Goal: Task Accomplishment & Management: Manage account settings

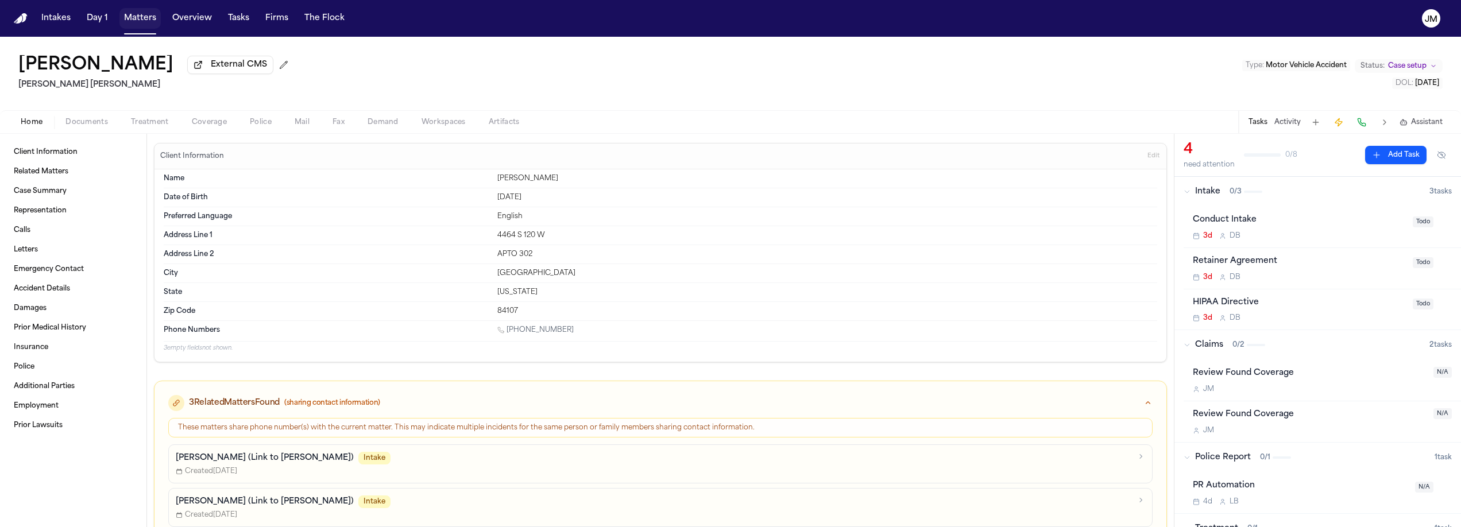
click at [143, 22] on button "Matters" at bounding box center [139, 18] width 41 height 21
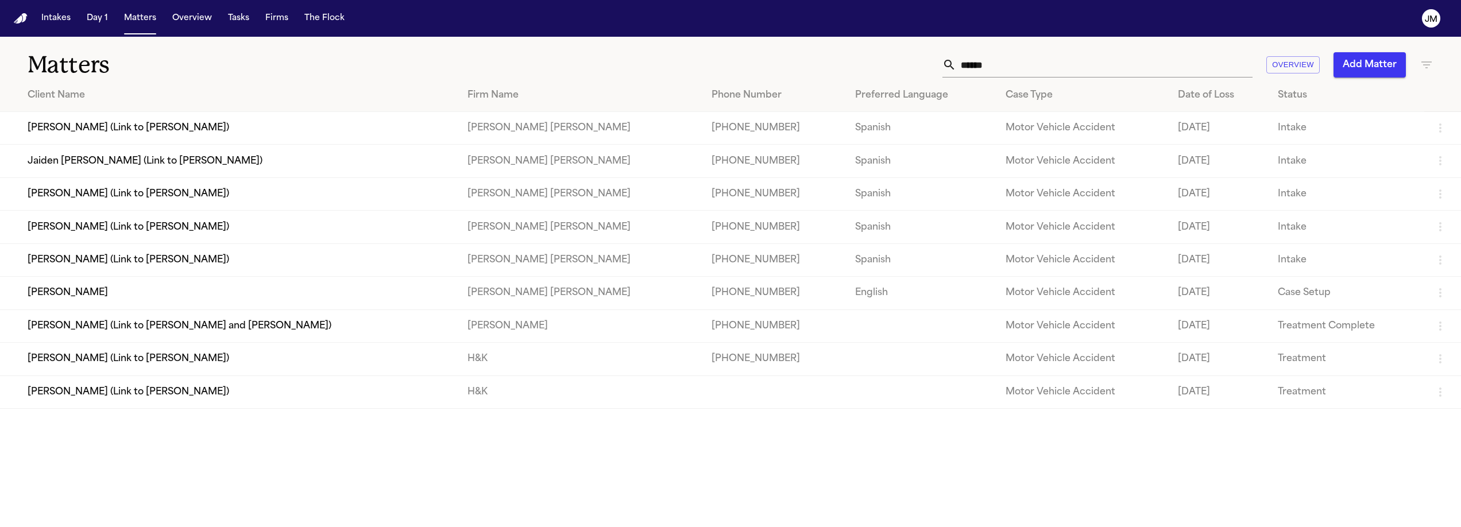
click at [1002, 66] on input "******" at bounding box center [1104, 64] width 296 height 25
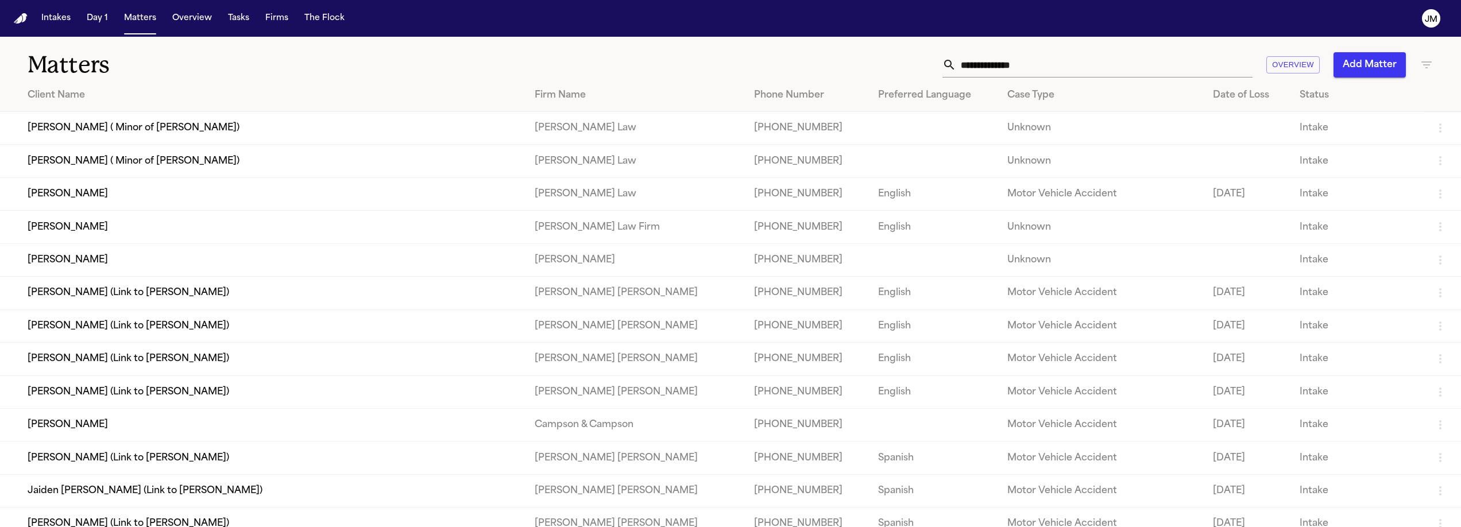
click at [1420, 67] on icon "button" at bounding box center [1427, 65] width 14 height 14
drag, startPoint x: 1414, startPoint y: 67, endPoint x: 1285, endPoint y: 131, distance: 143.6
click at [1285, 131] on input "text" at bounding box center [1355, 136] width 146 height 16
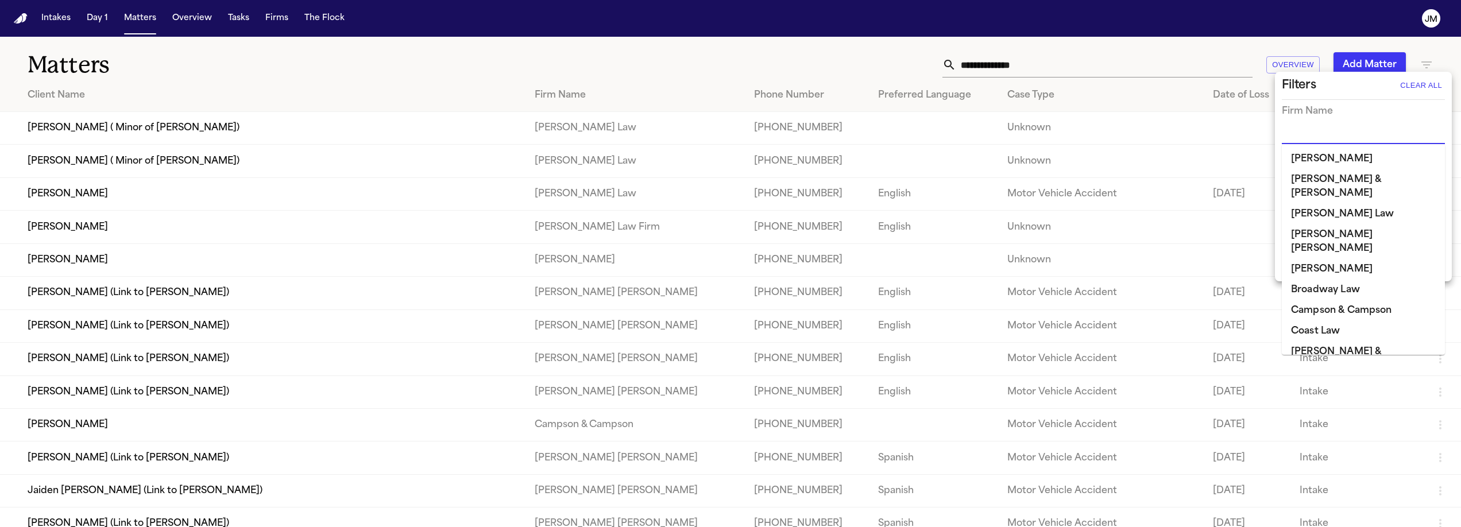
drag, startPoint x: 1285, startPoint y: 131, endPoint x: 1308, endPoint y: 222, distance: 93.6
click at [1308, 225] on li "[PERSON_NAME] [PERSON_NAME]" at bounding box center [1363, 242] width 163 height 34
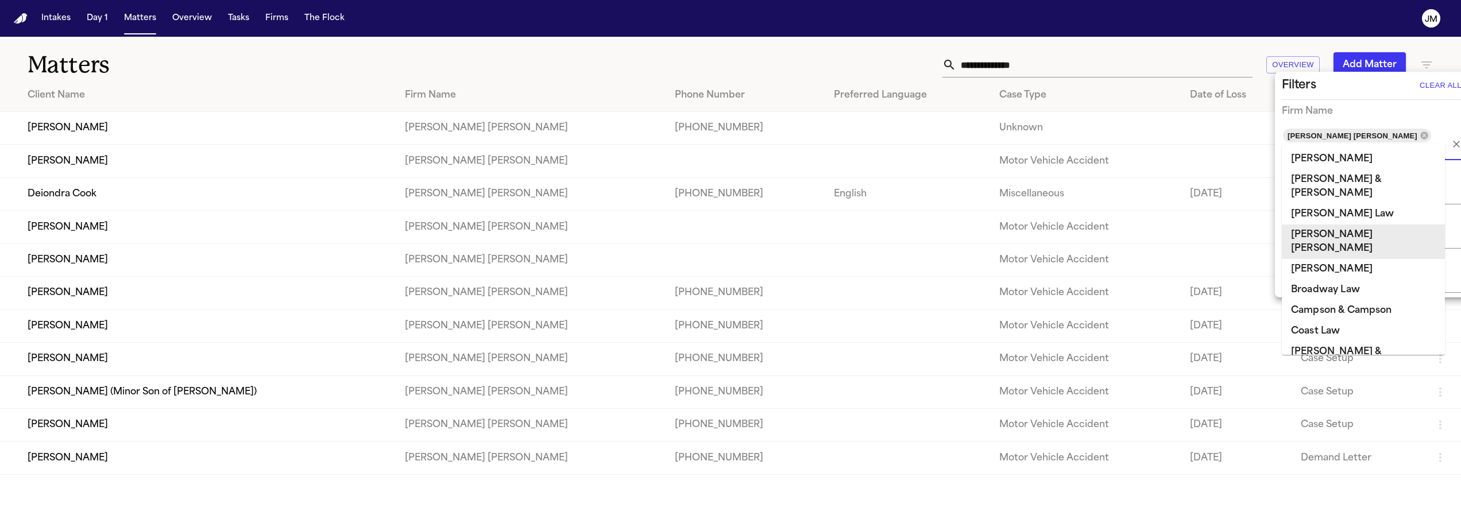
click at [851, 49] on div at bounding box center [730, 263] width 1461 height 527
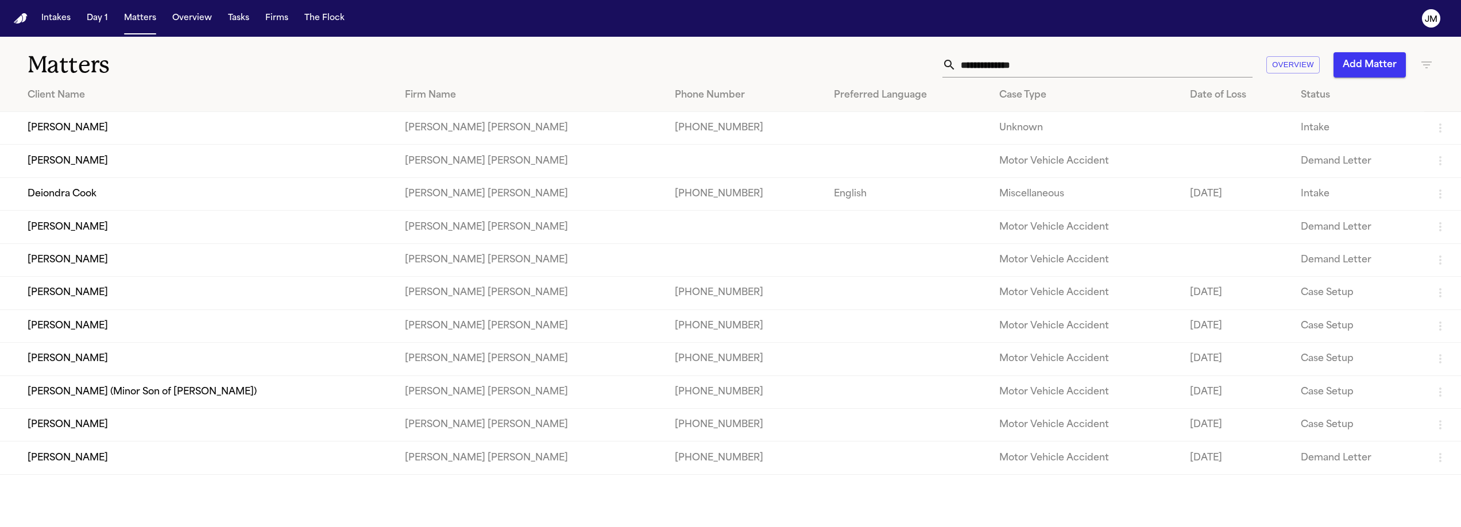
click at [1423, 65] on icon "button" at bounding box center [1427, 65] width 14 height 14
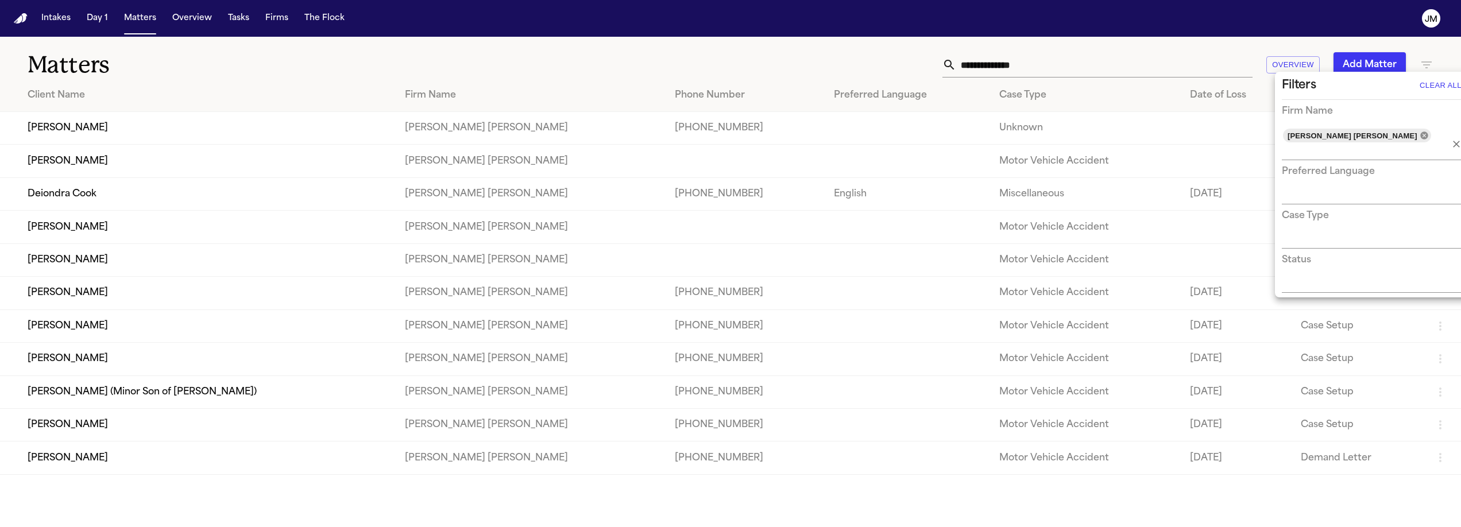
click at [1420, 137] on icon at bounding box center [1423, 135] width 7 height 7
click at [1341, 144] on input "text" at bounding box center [1357, 152] width 150 height 16
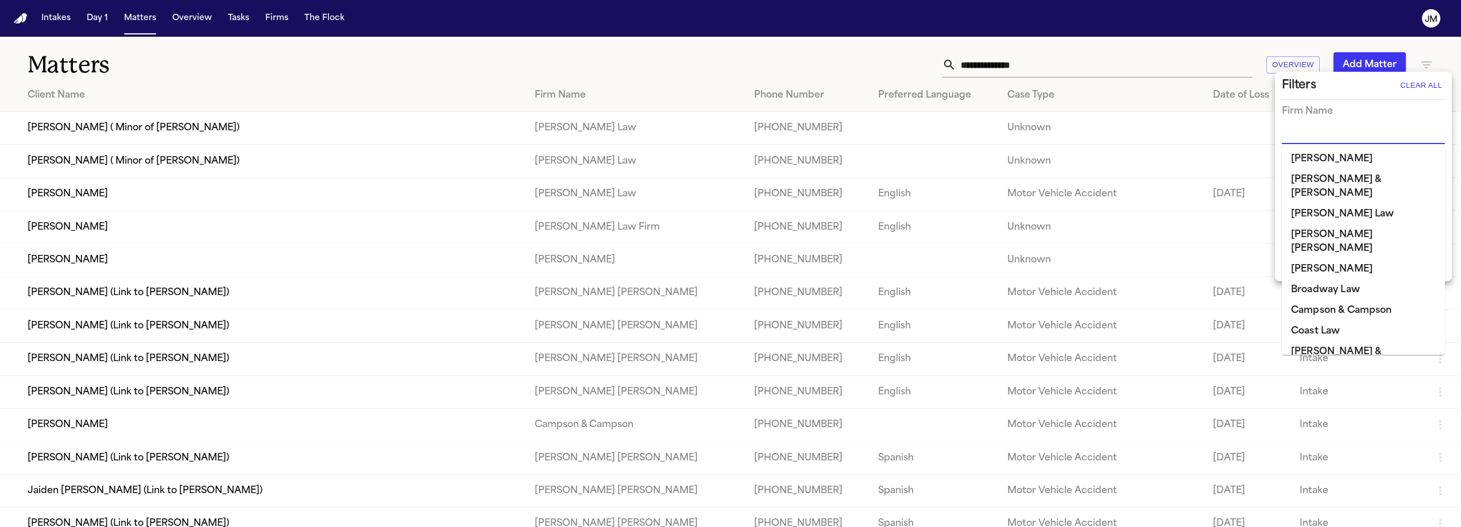
click at [1315, 139] on input "text" at bounding box center [1355, 136] width 146 height 16
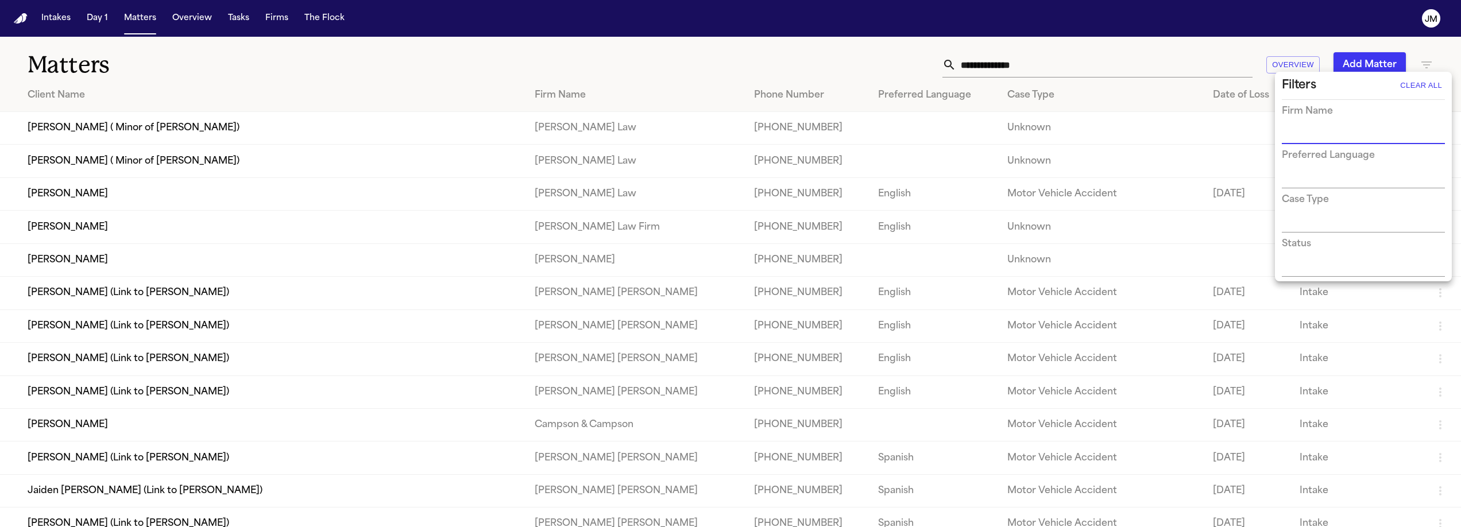
click at [1315, 139] on input "text" at bounding box center [1355, 136] width 146 height 16
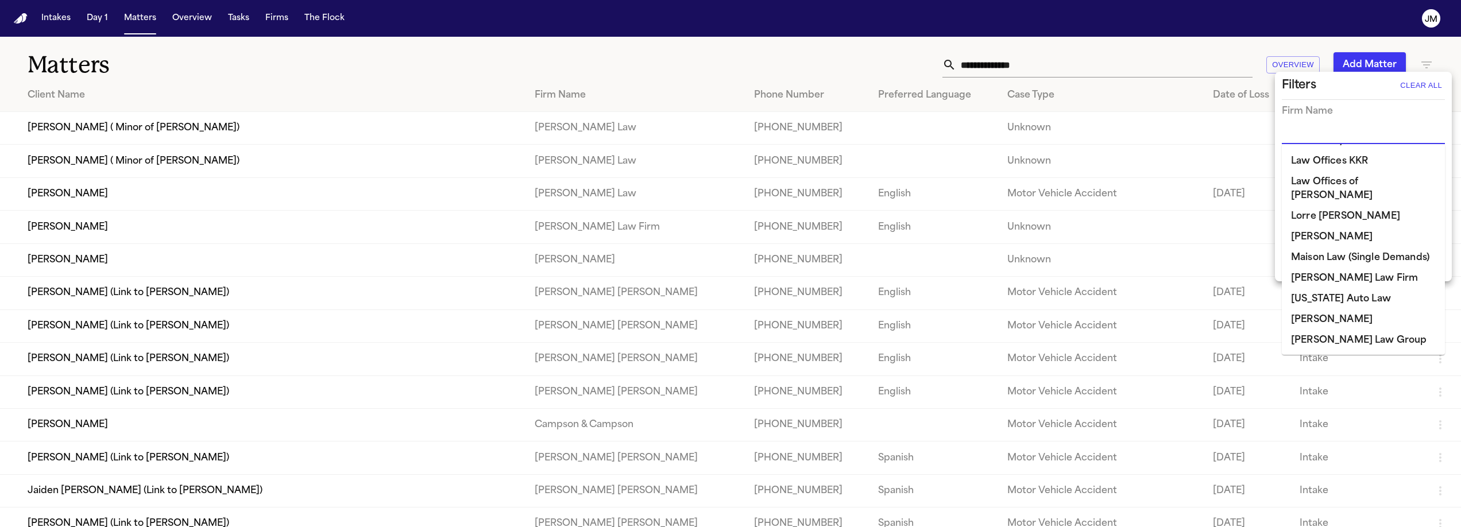
scroll to position [748, 0]
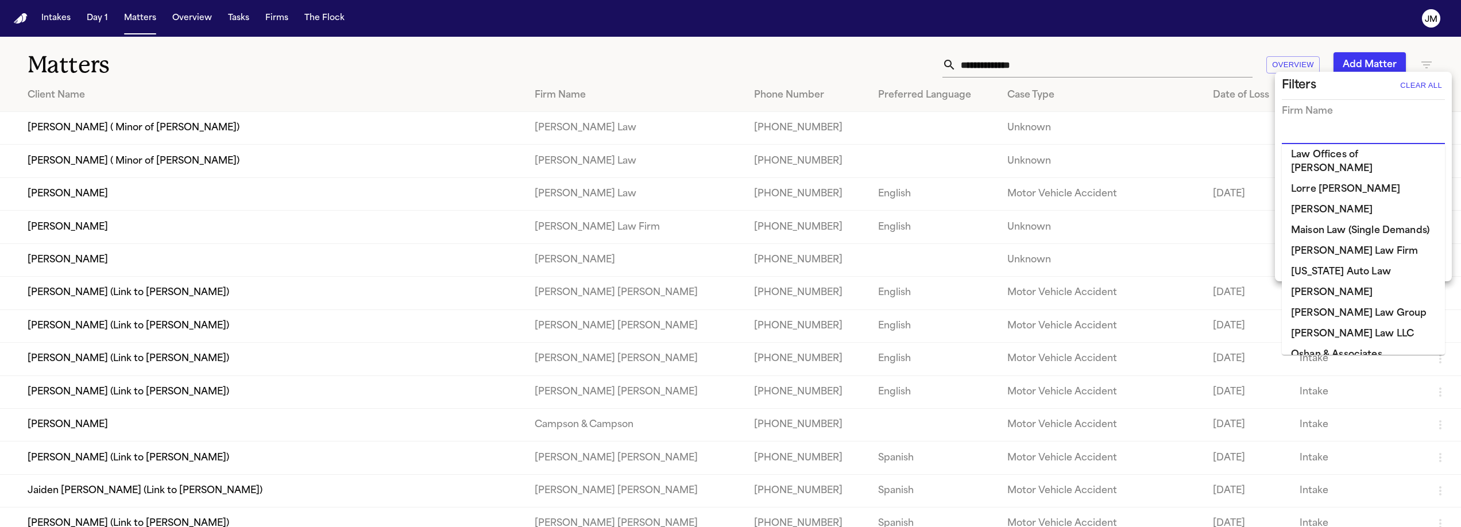
click at [1336, 283] on li "[PERSON_NAME]" at bounding box center [1363, 293] width 163 height 21
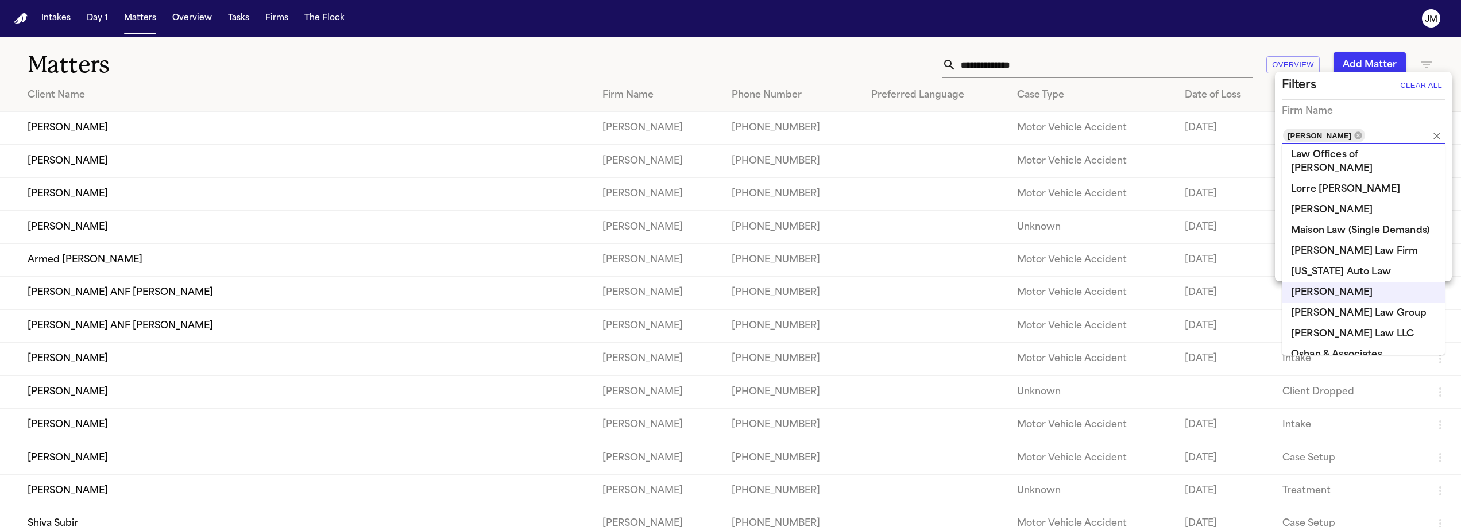
click at [817, 67] on div at bounding box center [730, 263] width 1461 height 527
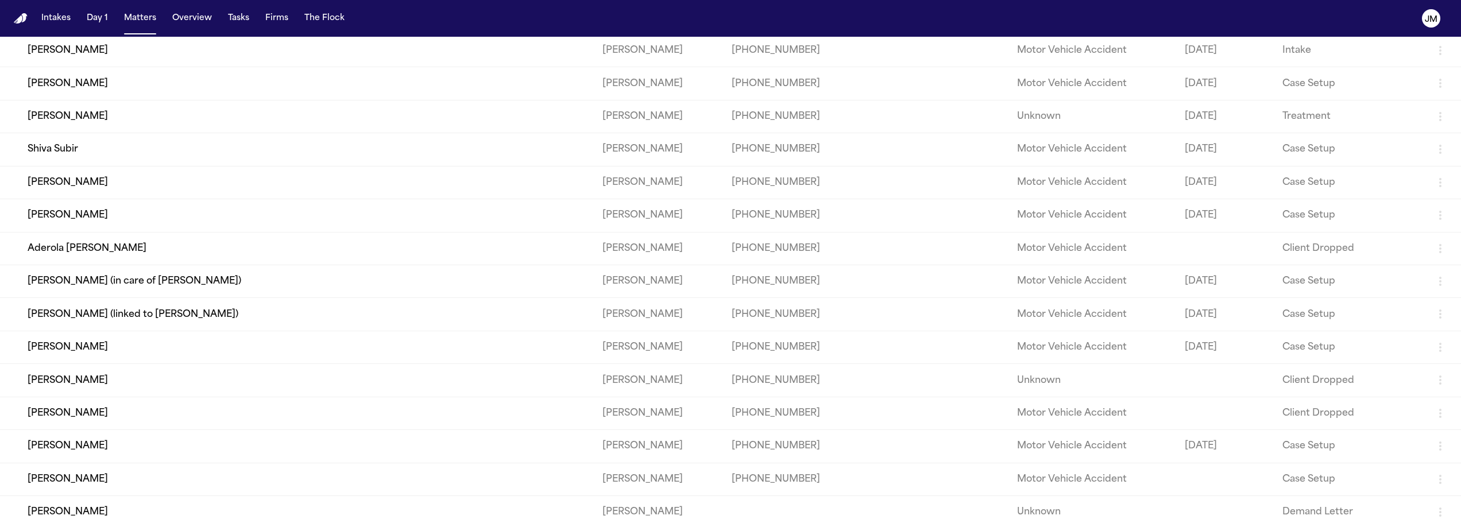
scroll to position [0, 0]
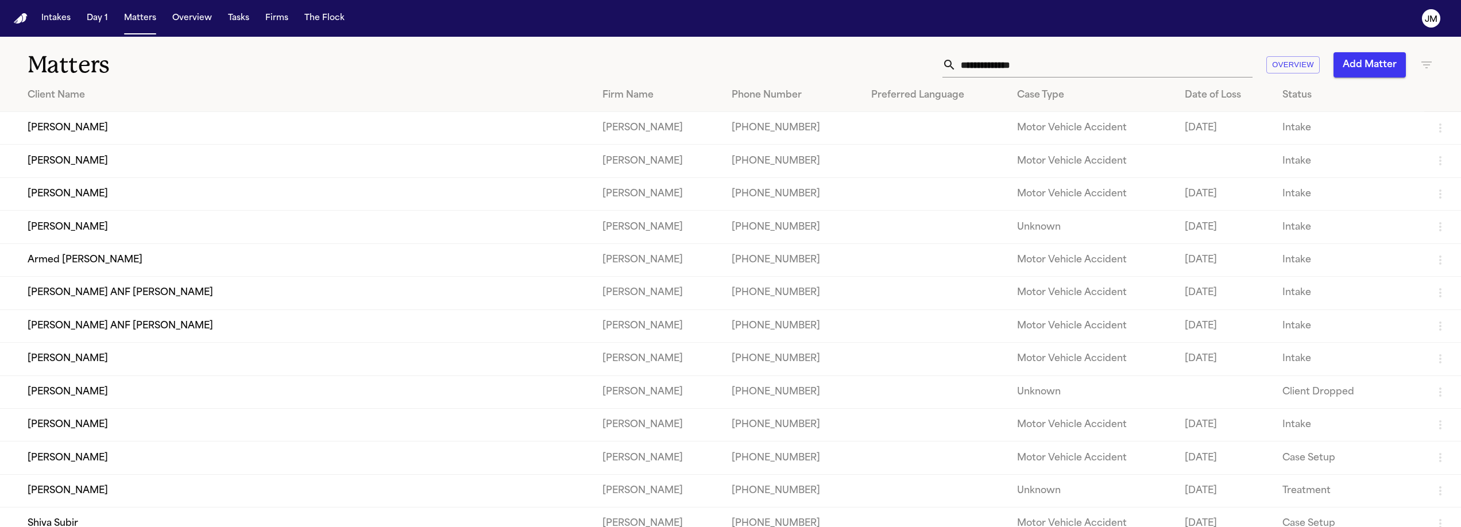
click at [1420, 67] on icon "button" at bounding box center [1427, 65] width 14 height 14
click at [1363, 134] on icon at bounding box center [1358, 135] width 9 height 9
click at [1367, 134] on input "text" at bounding box center [1389, 136] width 47 height 16
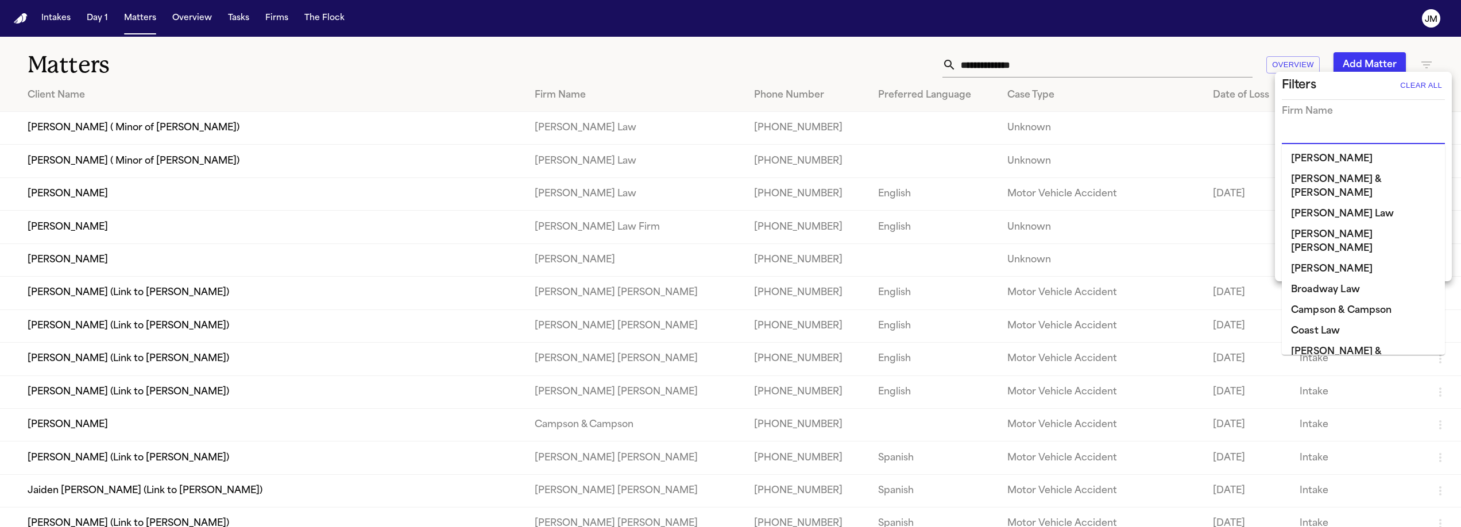
click at [1334, 138] on input "text" at bounding box center [1355, 136] width 146 height 16
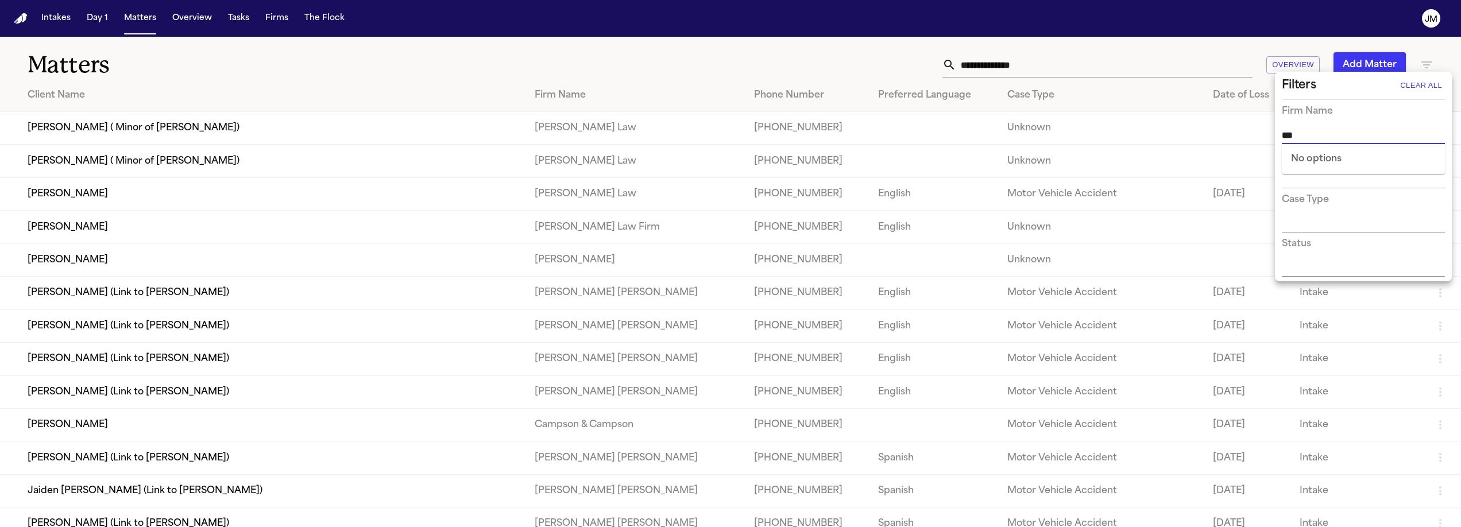
type input "**"
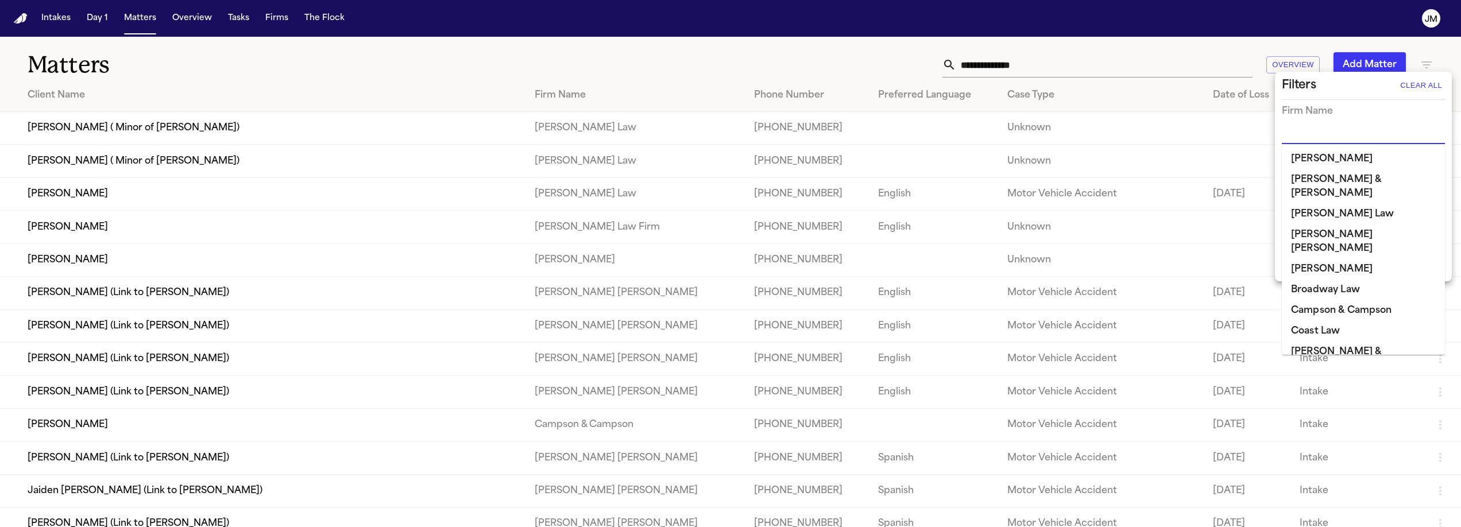
click at [911, 49] on div at bounding box center [730, 263] width 1461 height 527
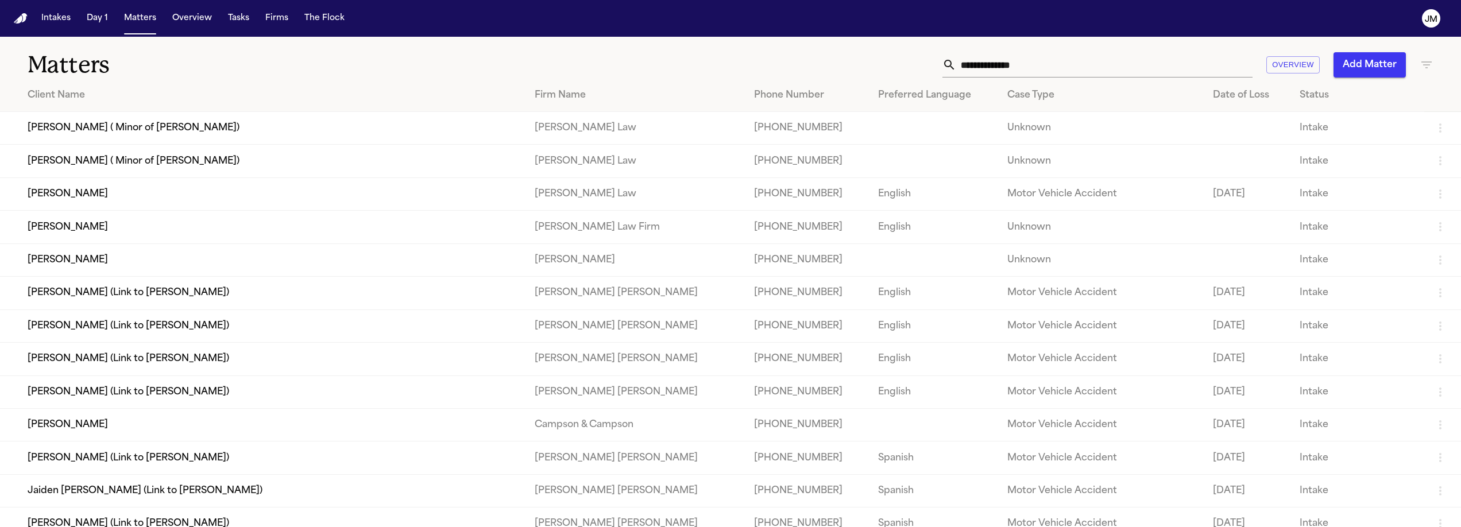
click at [1420, 67] on icon "button" at bounding box center [1427, 65] width 14 height 14
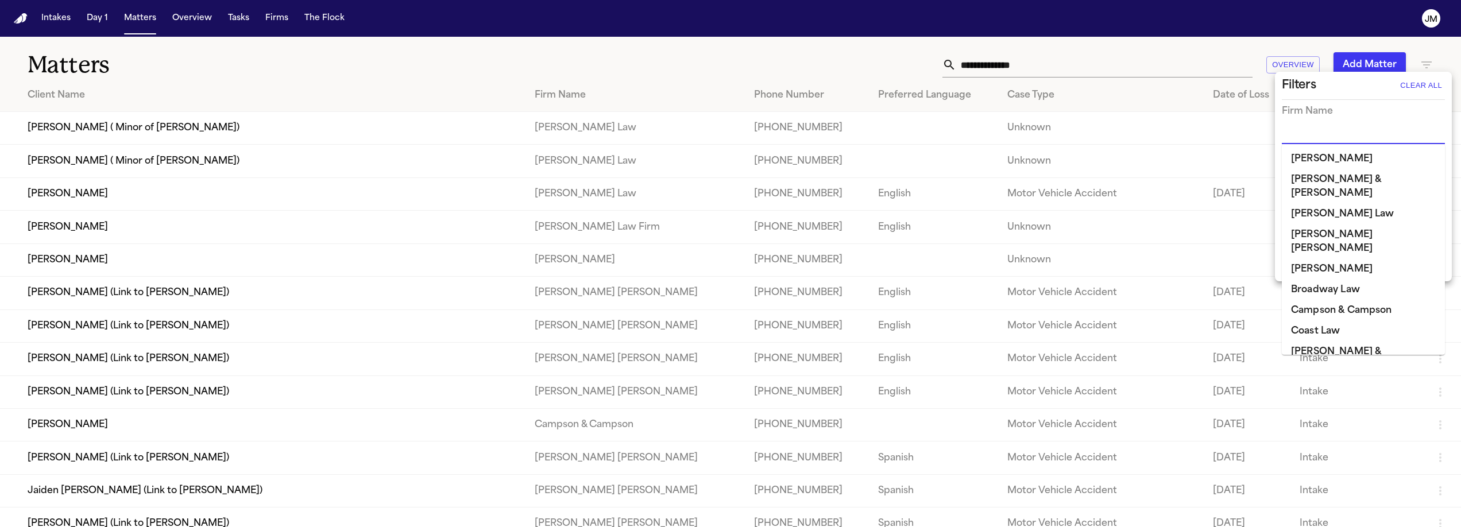
click at [1337, 132] on input "text" at bounding box center [1355, 136] width 146 height 16
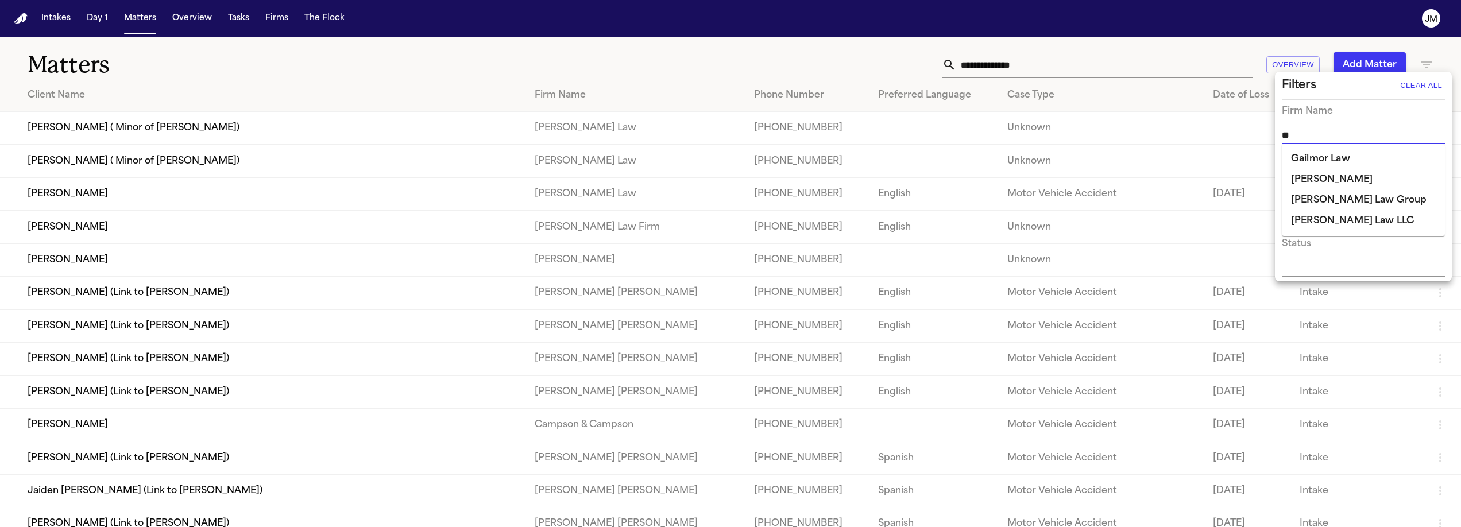
type input "***"
click at [1350, 164] on li "[PERSON_NAME]" at bounding box center [1363, 159] width 163 height 21
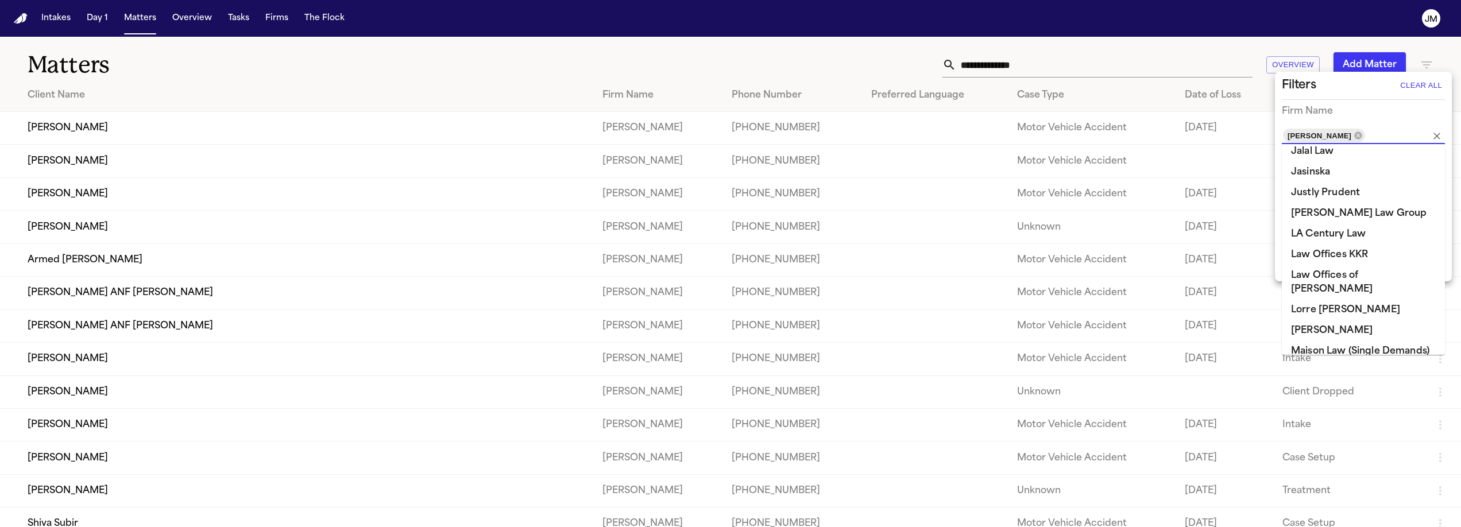
click at [825, 59] on div at bounding box center [730, 263] width 1461 height 527
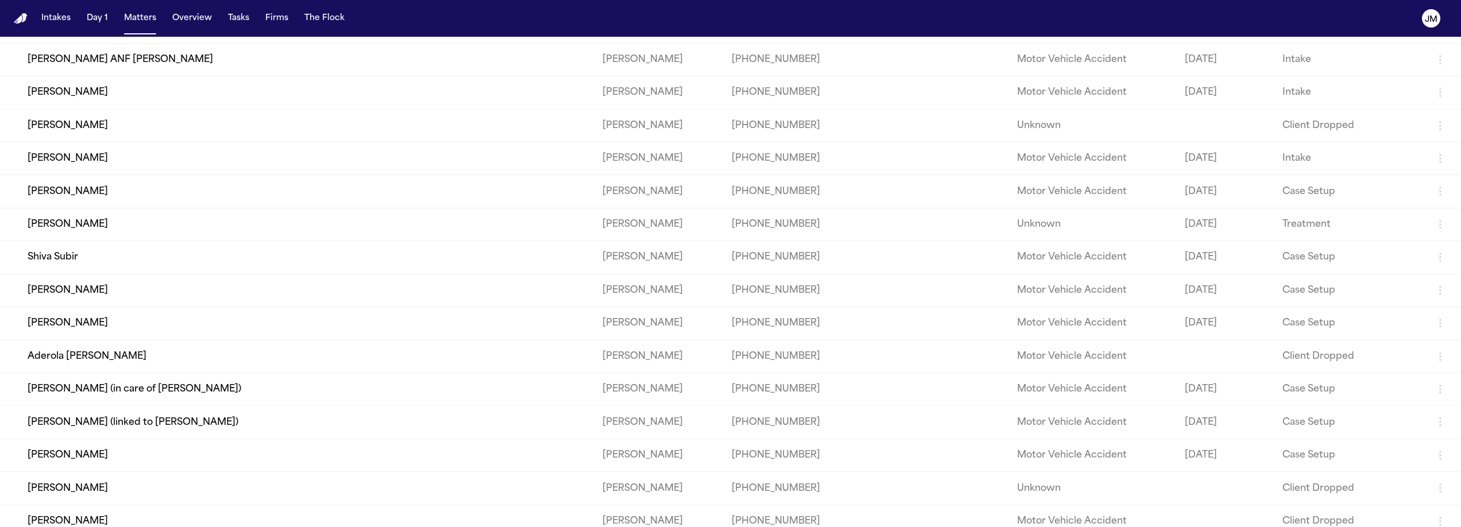
scroll to position [0, 0]
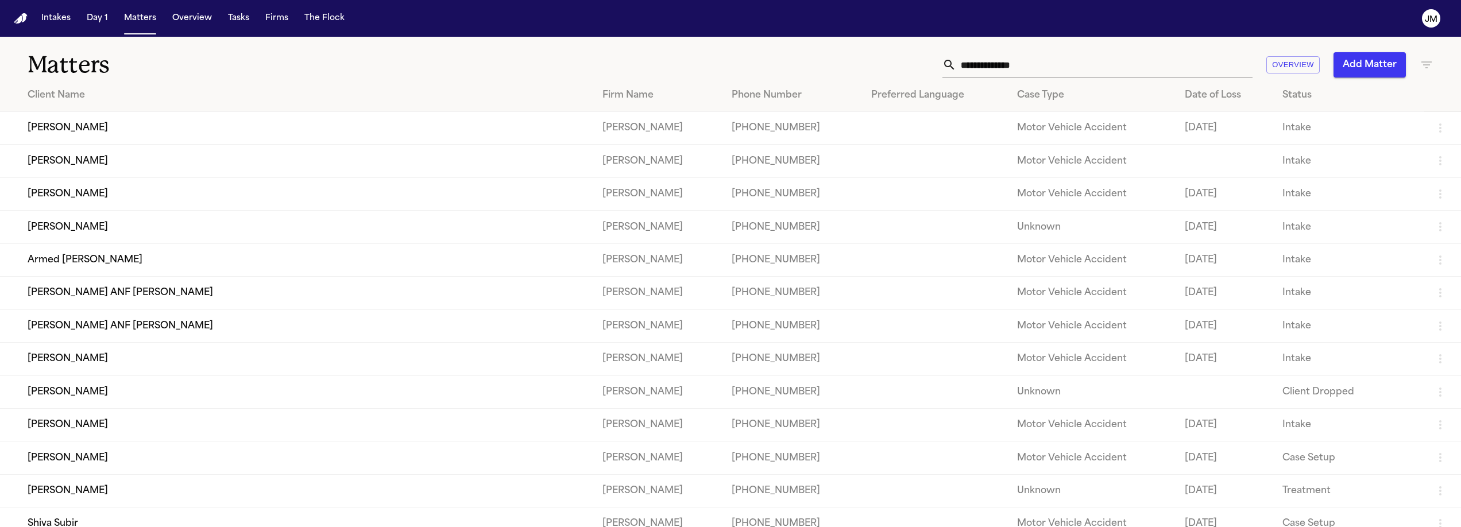
click at [1283, 100] on div "Status" at bounding box center [1349, 95] width 133 height 14
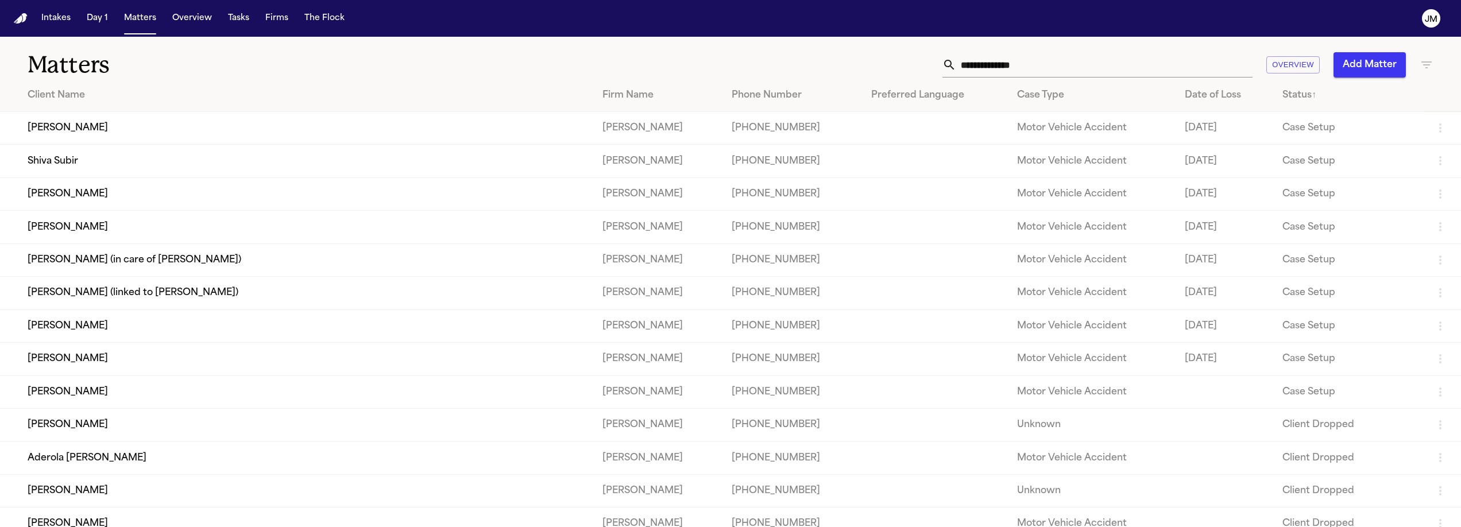
click at [1283, 100] on div "Status ↑" at bounding box center [1349, 95] width 133 height 14
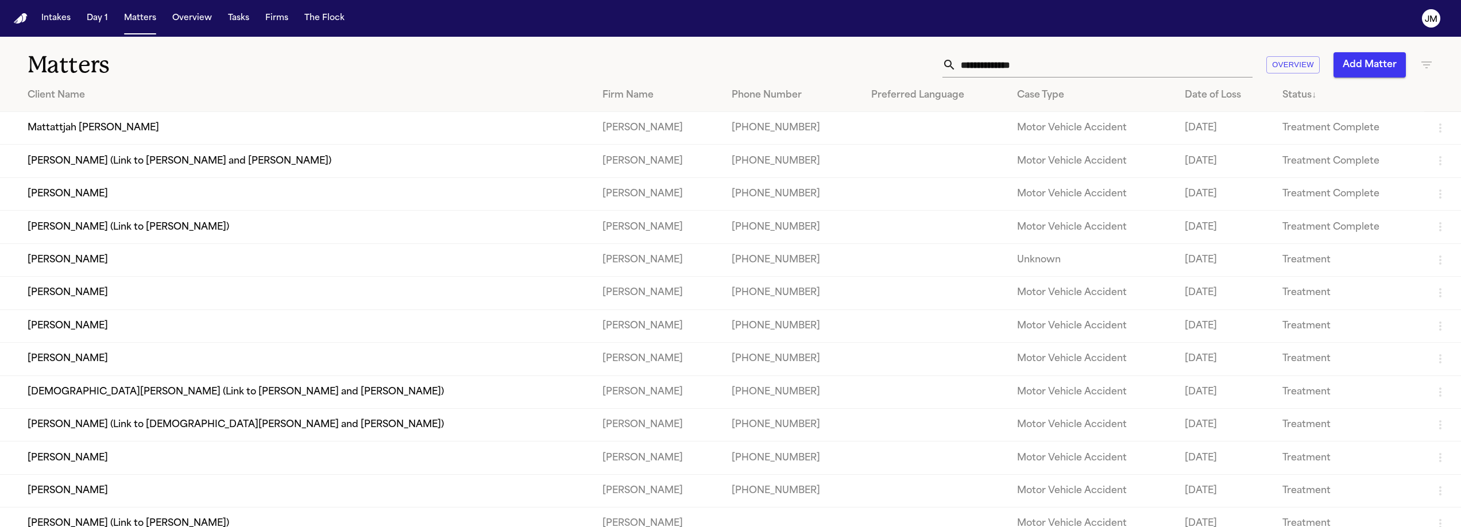
click at [1283, 100] on div "Status ↓" at bounding box center [1349, 95] width 133 height 14
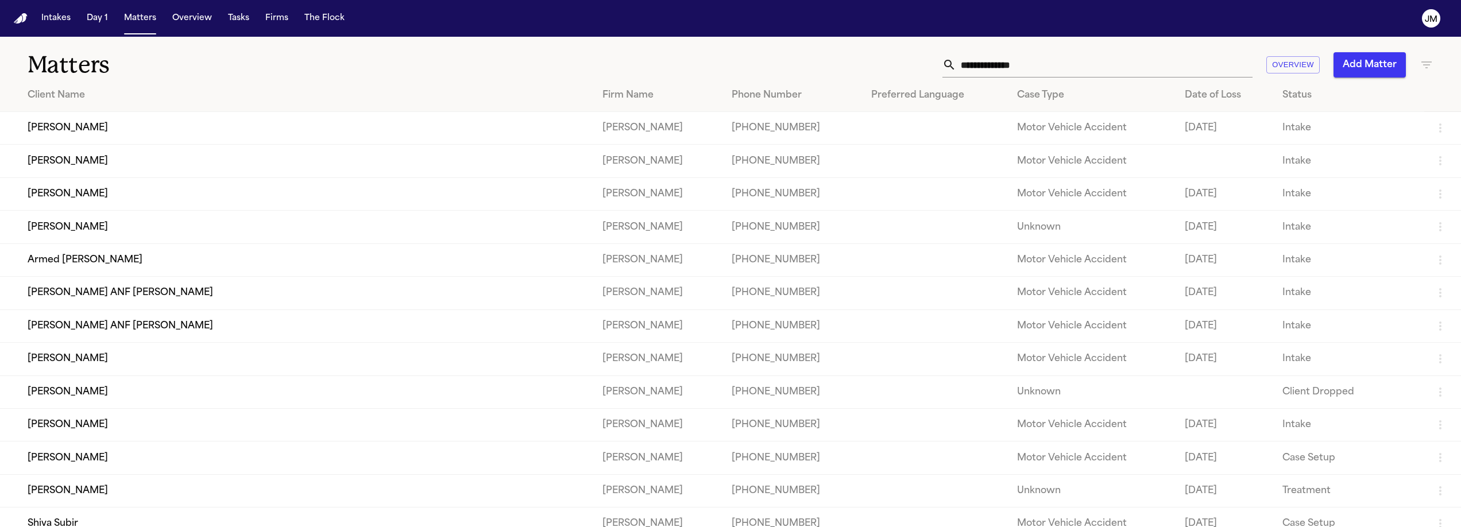
click at [76, 97] on div "Client Name" at bounding box center [306, 95] width 557 height 14
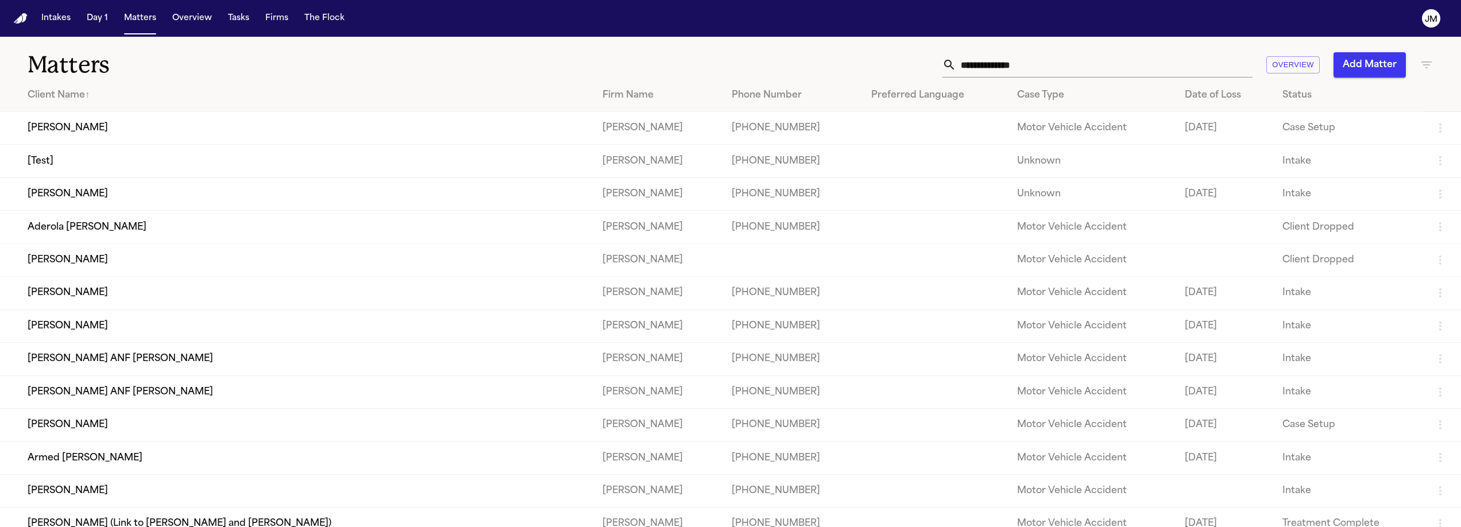
click at [87, 99] on div "Client Name ↑" at bounding box center [306, 95] width 557 height 14
